Goal: Entertainment & Leisure: Consume media (video, audio)

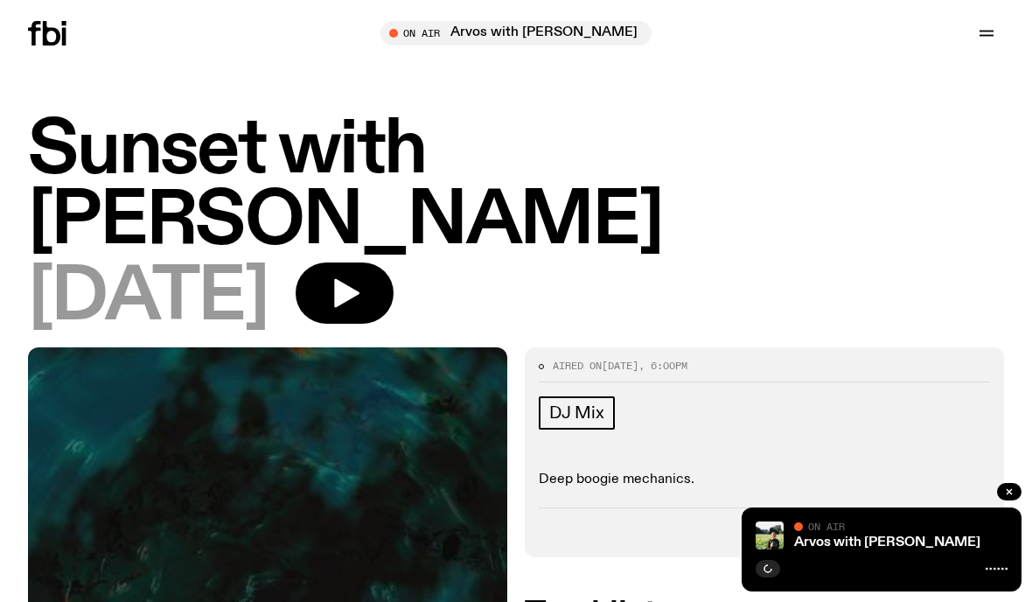
click at [51, 26] on icon at bounding box center [47, 33] width 38 height 24
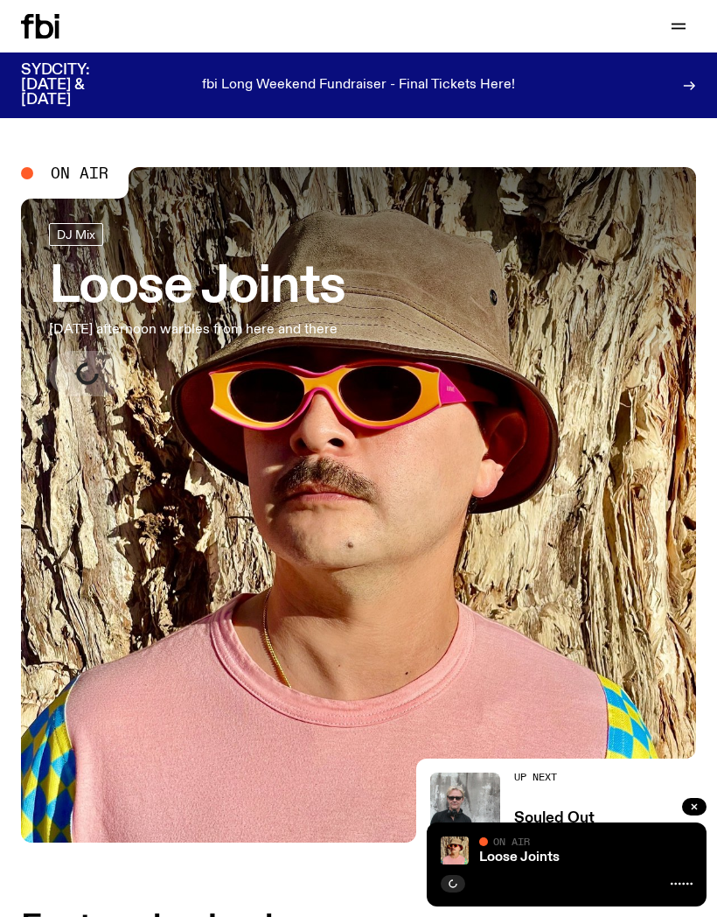
click at [38, 21] on icon at bounding box center [44, 26] width 17 height 24
click at [41, 31] on icon at bounding box center [40, 26] width 38 height 24
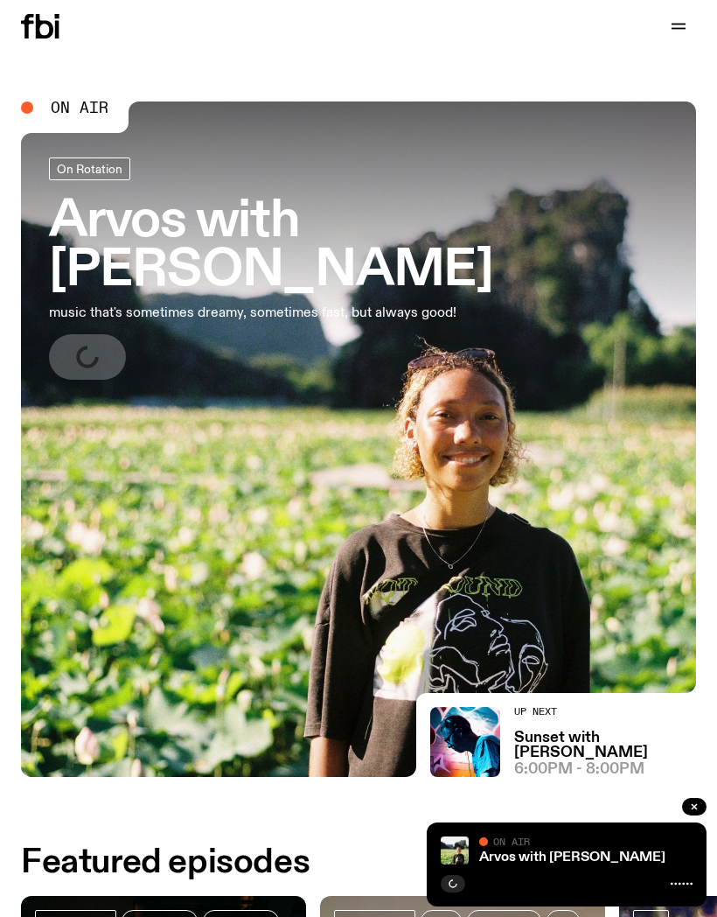
click at [694, 798] on button "button" at bounding box center [694, 806] width 24 height 17
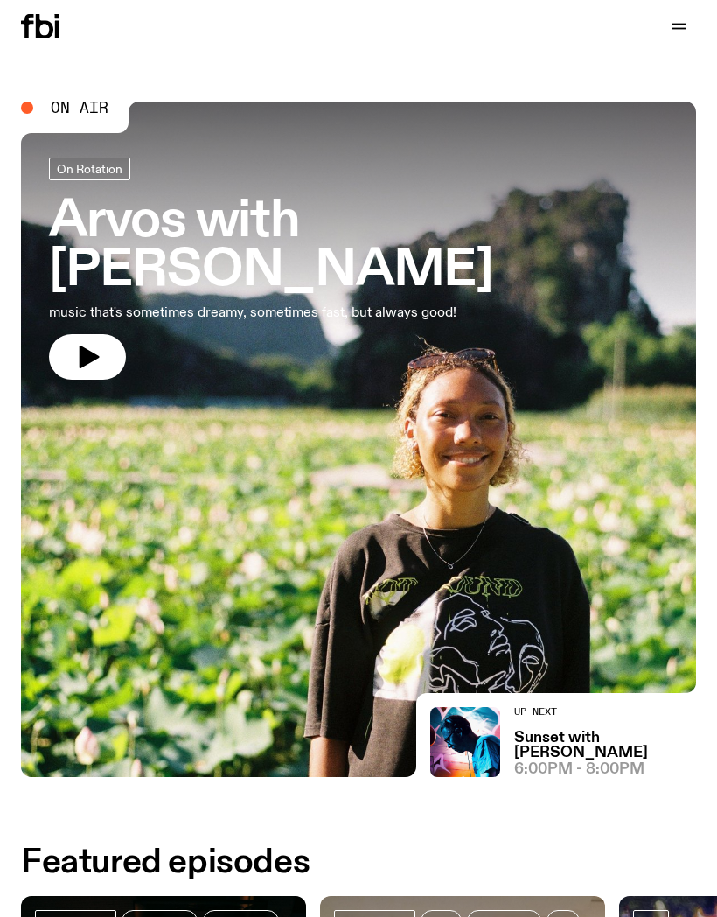
click at [115, 334] on button "button" at bounding box center [87, 356] width 77 height 45
